Goal: Use online tool/utility: Utilize a website feature to perform a specific function

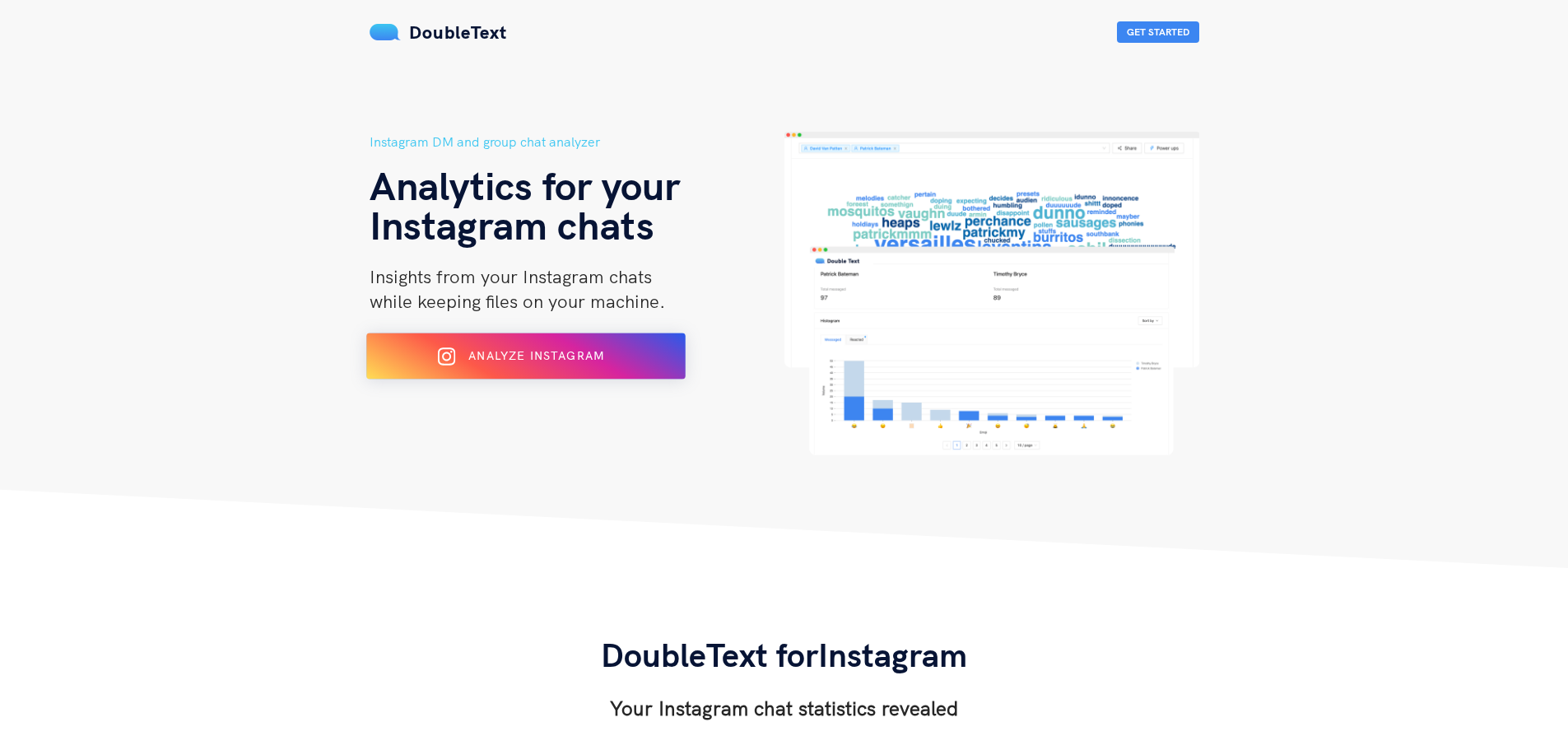
click at [570, 344] on div "Analyze Instagram" at bounding box center [525, 356] width 260 height 26
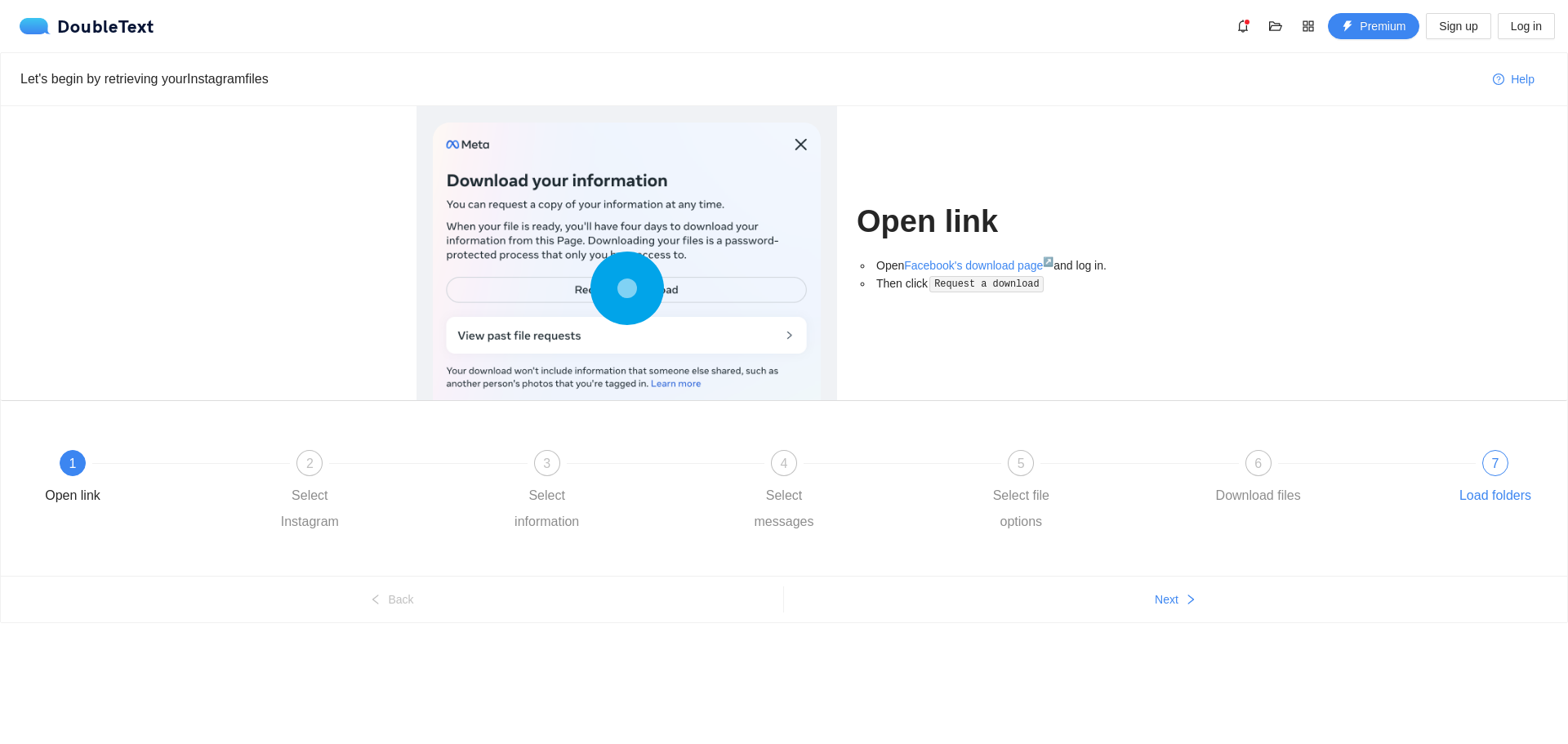
click at [1477, 461] on div "7 Load folders" at bounding box center [1495, 479] width 95 height 59
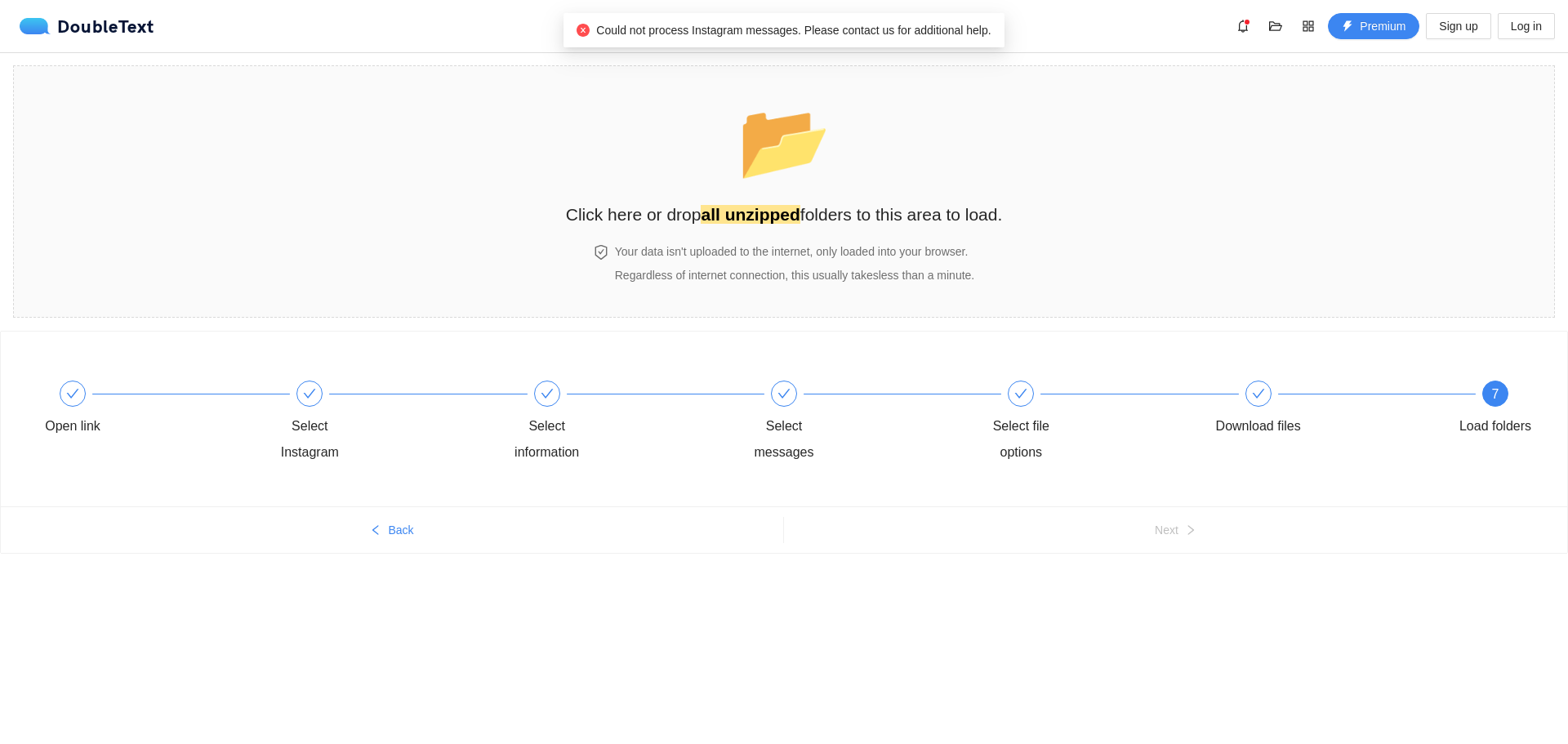
click at [884, 18] on div "Could not process Instagram messages. Please contact us for additional help." at bounding box center [784, 29] width 440 height 34
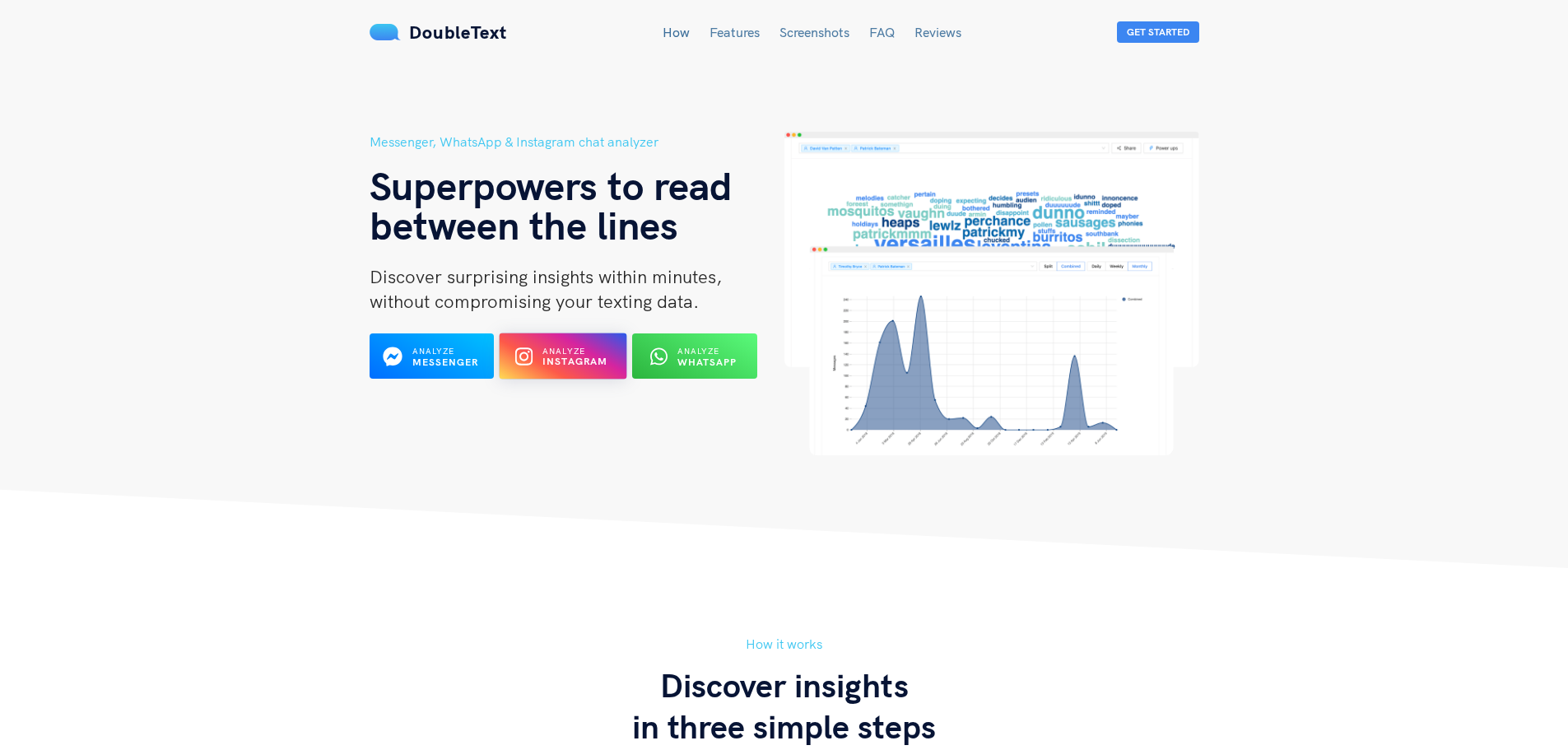
click at [572, 365] on b "Instagram" at bounding box center [575, 362] width 65 height 13
